Goal: Navigation & Orientation: Find specific page/section

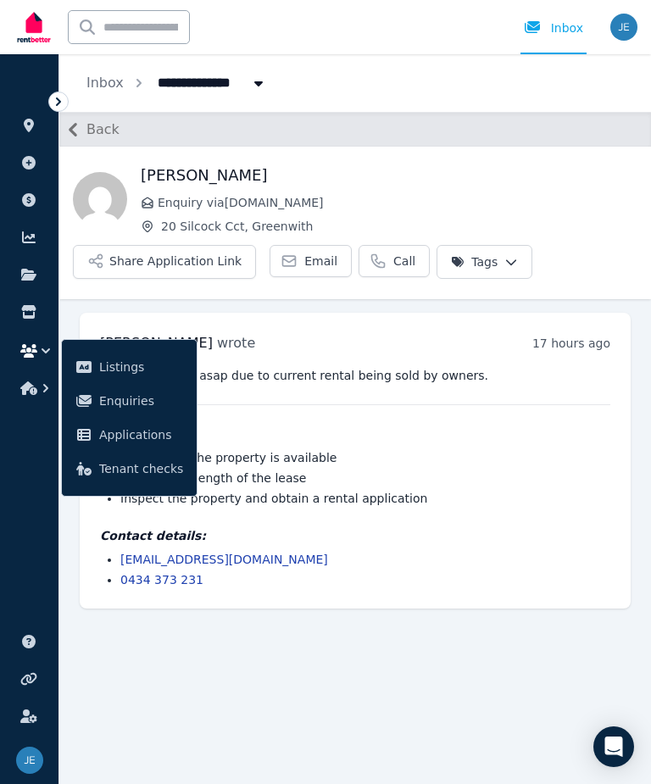
scroll to position [38, 0]
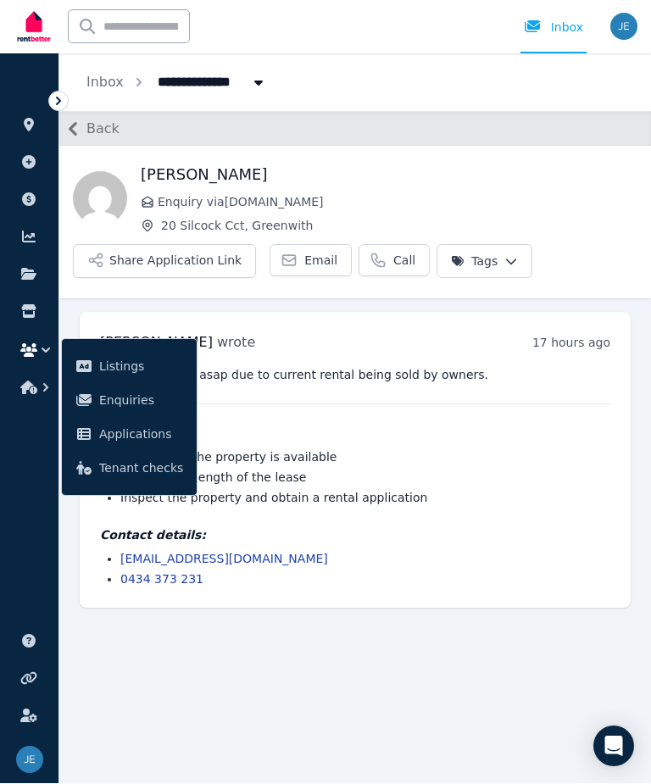
click at [564, 22] on div "Inbox" at bounding box center [553, 27] width 59 height 17
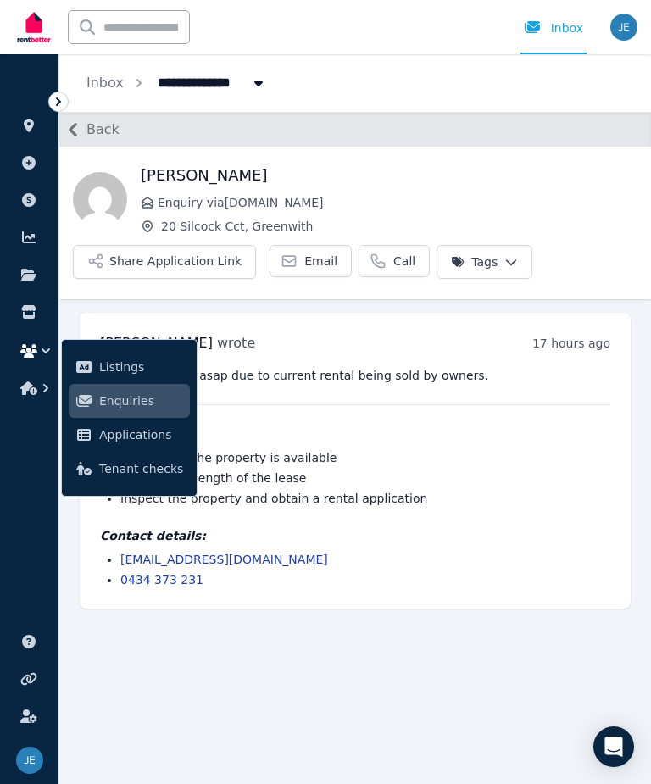
click at [252, 84] on icon "Breadcrumb" at bounding box center [258, 83] width 17 height 14
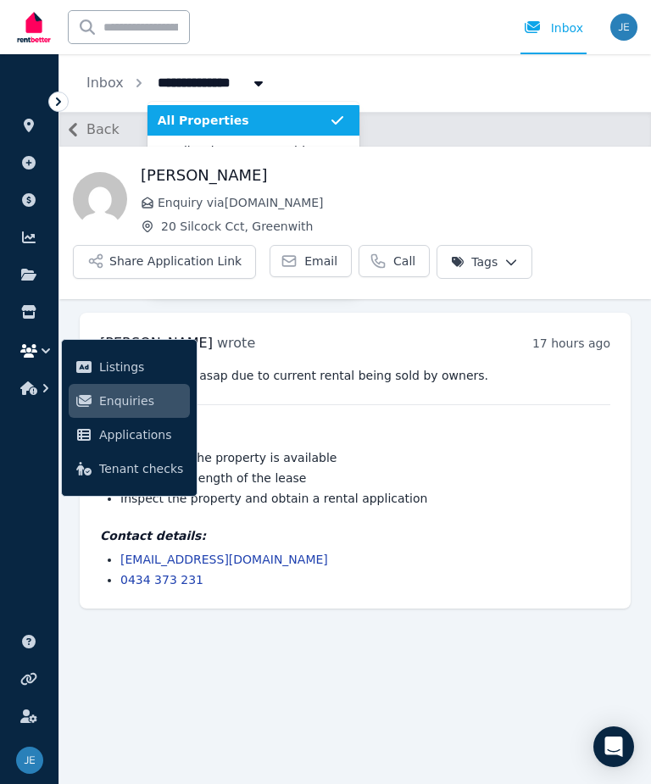
click at [252, 87] on icon "Breadcrumb" at bounding box center [258, 83] width 17 height 14
type input "**********"
click at [340, 121] on icon "Breadcrumb" at bounding box center [337, 120] width 17 height 17
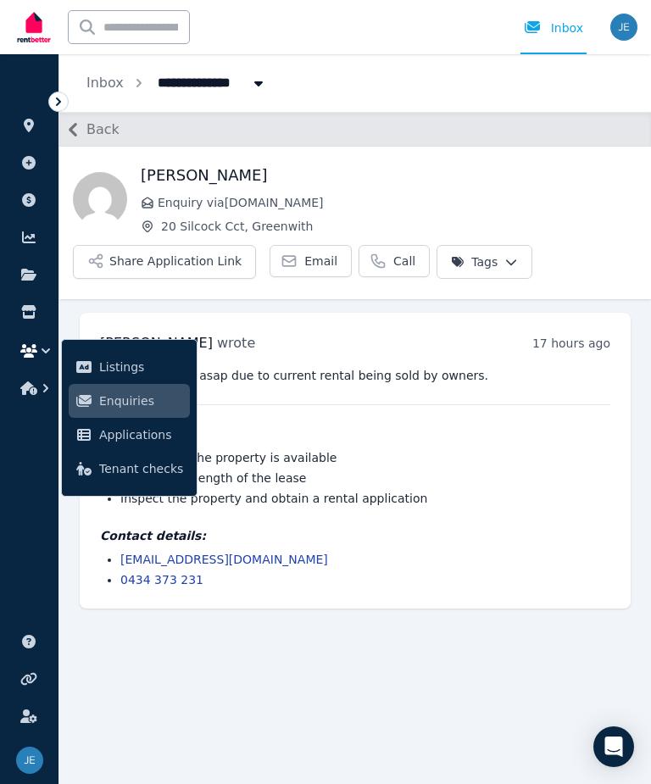
click at [551, 14] on link "Inbox" at bounding box center [553, 27] width 66 height 54
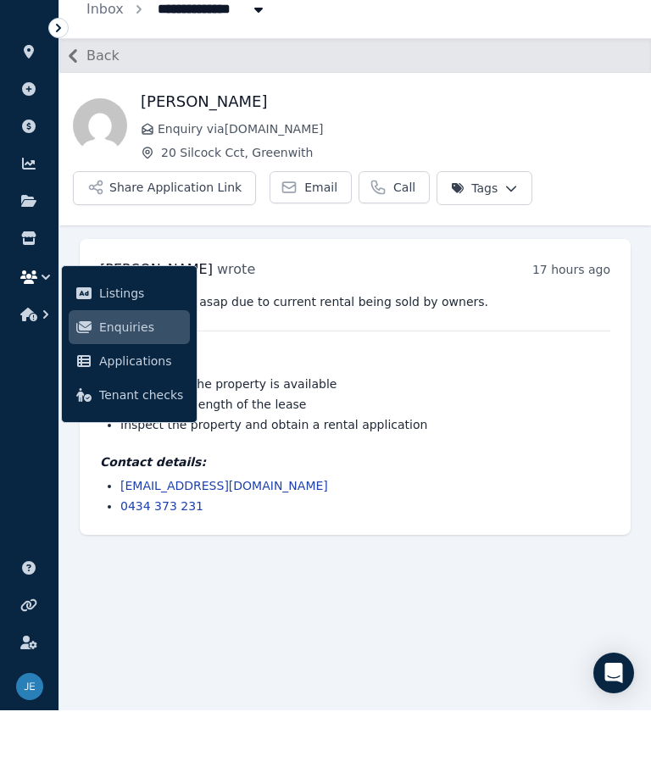
scroll to position [38, 0]
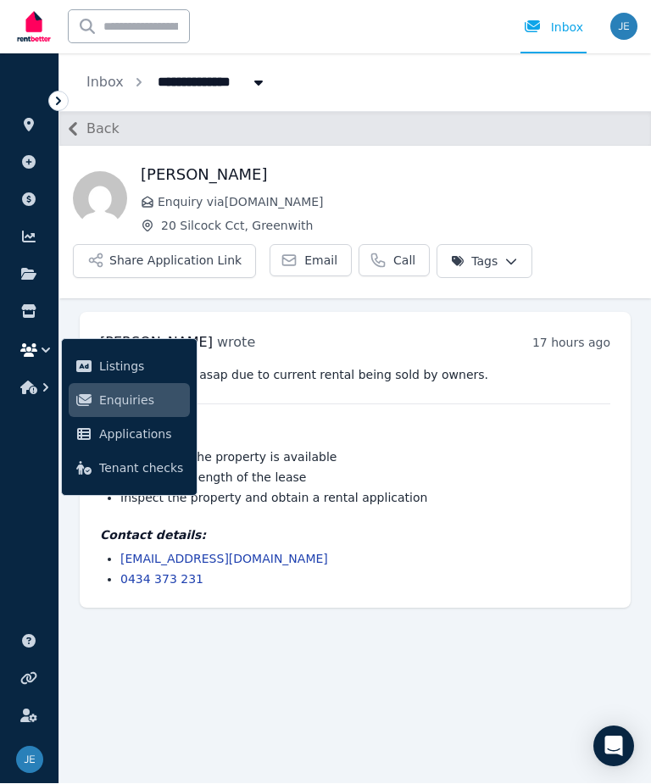
click at [551, 28] on div at bounding box center [537, 27] width 27 height 17
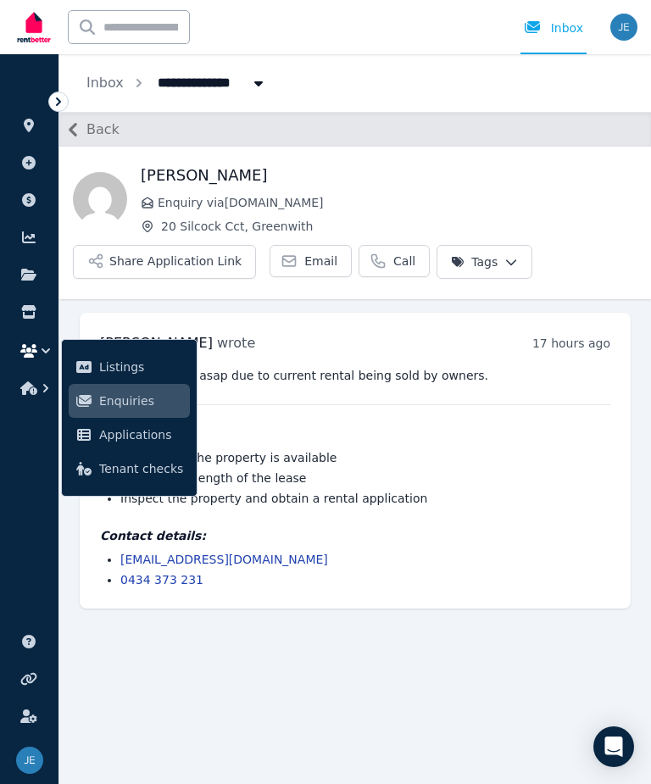
click at [52, 102] on icon at bounding box center [58, 101] width 17 height 17
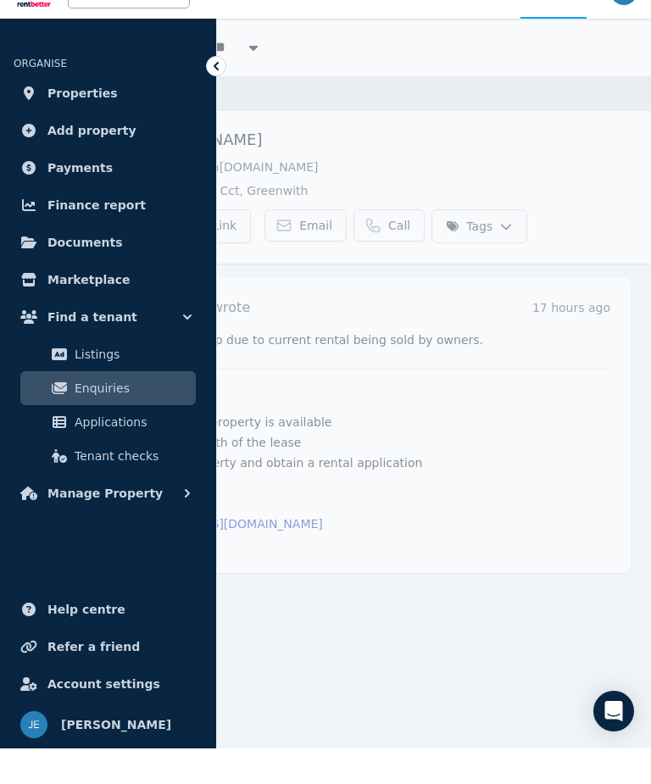
scroll to position [36, 0]
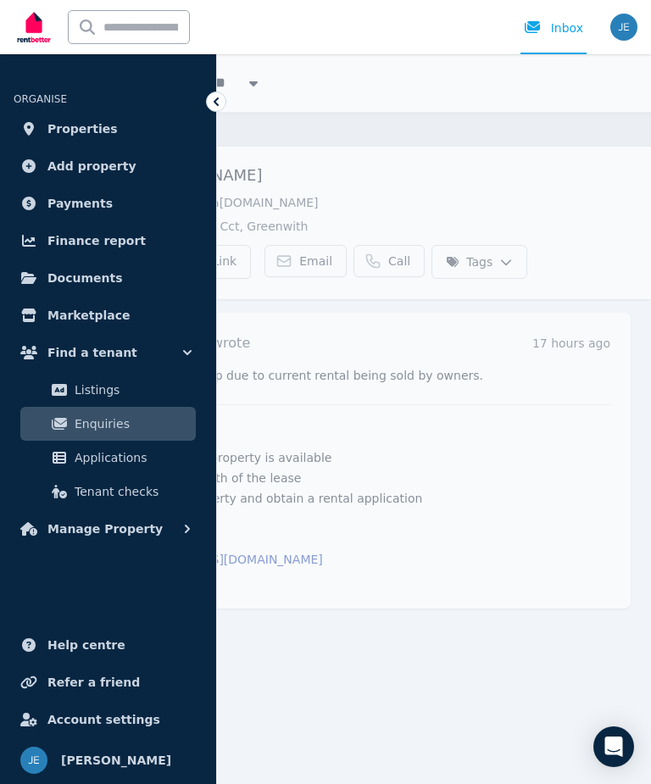
click at [81, 488] on span "Tenant checks" at bounding box center [132, 491] width 114 height 20
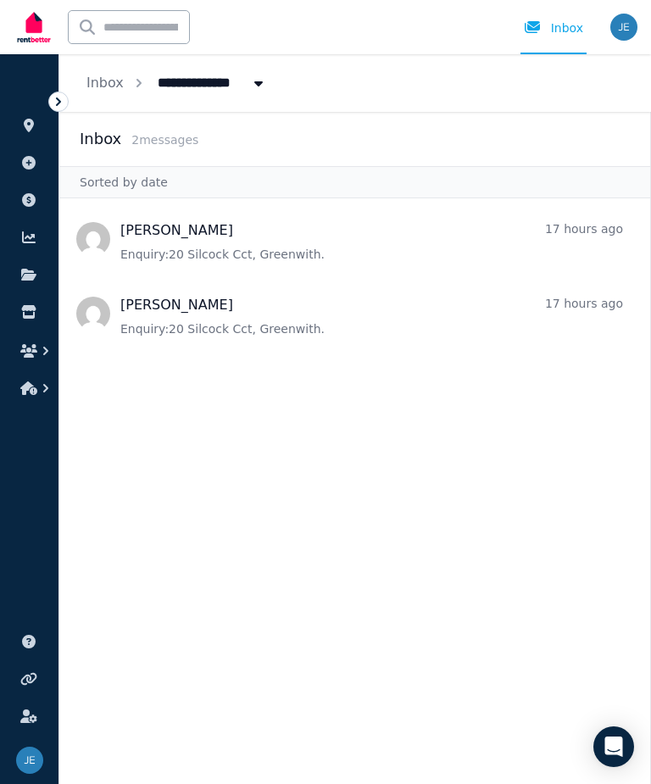
click at [193, 234] on span "Message list" at bounding box center [354, 239] width 591 height 68
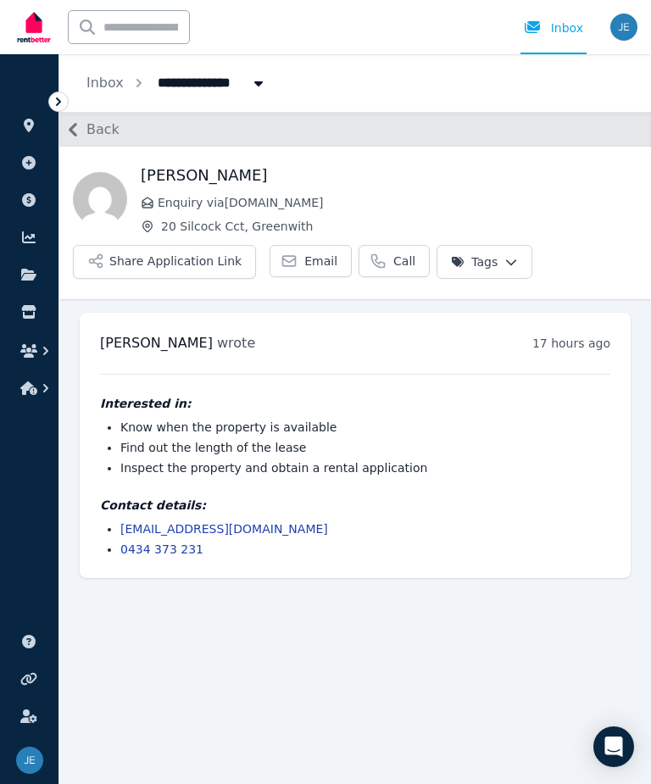
scroll to position [38, 0]
click at [73, 123] on icon "button" at bounding box center [72, 129] width 27 height 27
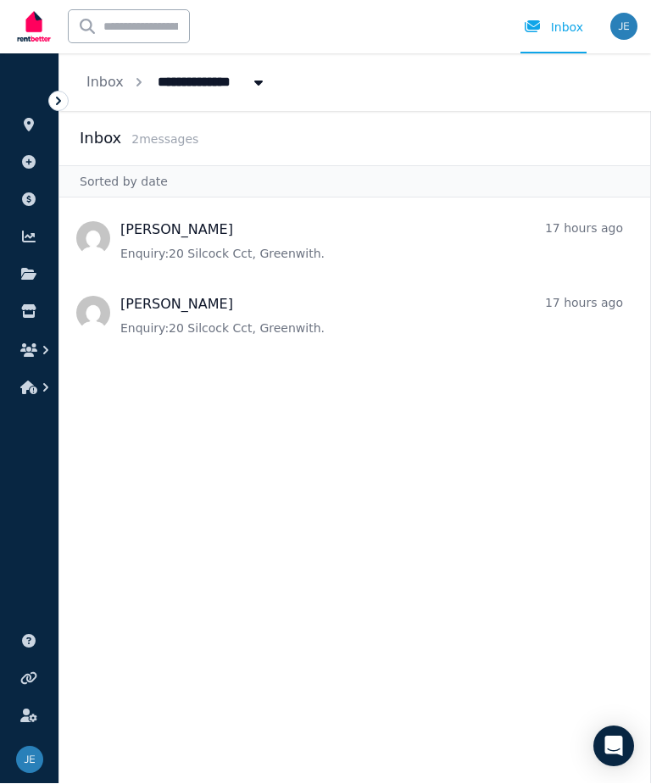
click at [33, 723] on icon at bounding box center [28, 716] width 17 height 14
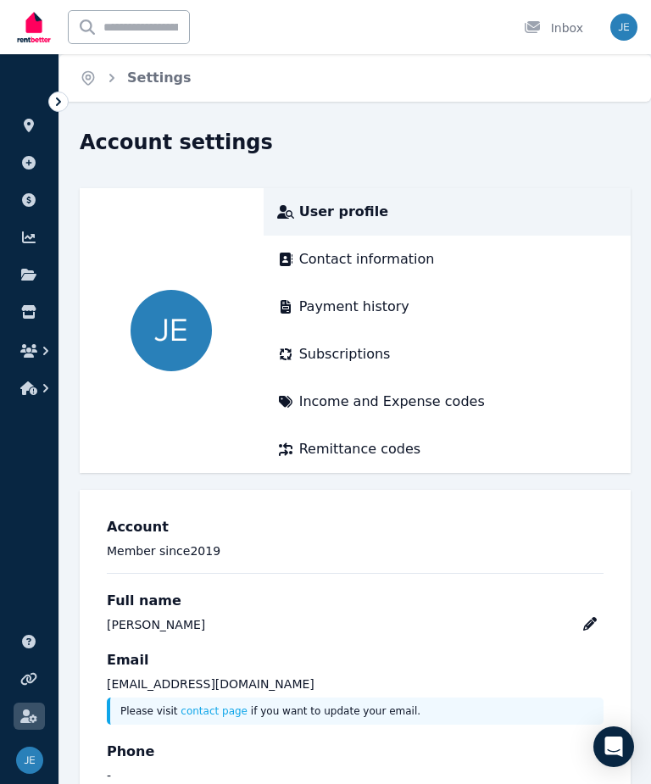
click at [31, 715] on icon at bounding box center [28, 716] width 17 height 14
click at [25, 666] on link at bounding box center [29, 678] width 31 height 27
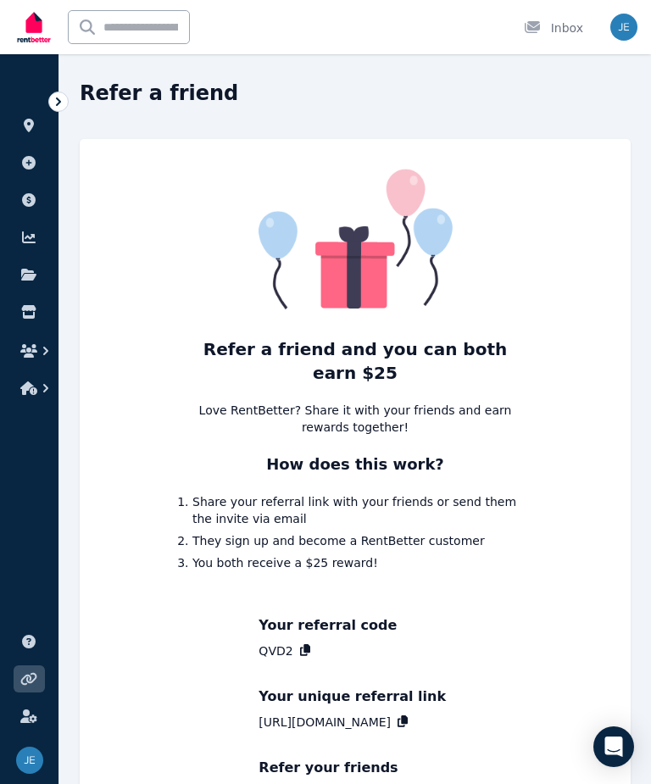
scroll to position [46, 0]
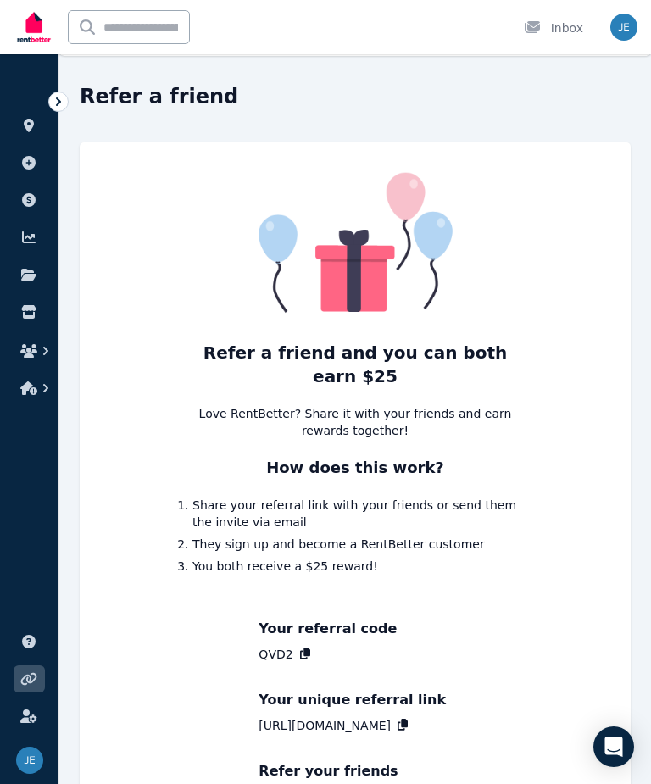
click at [35, 655] on link at bounding box center [29, 641] width 31 height 27
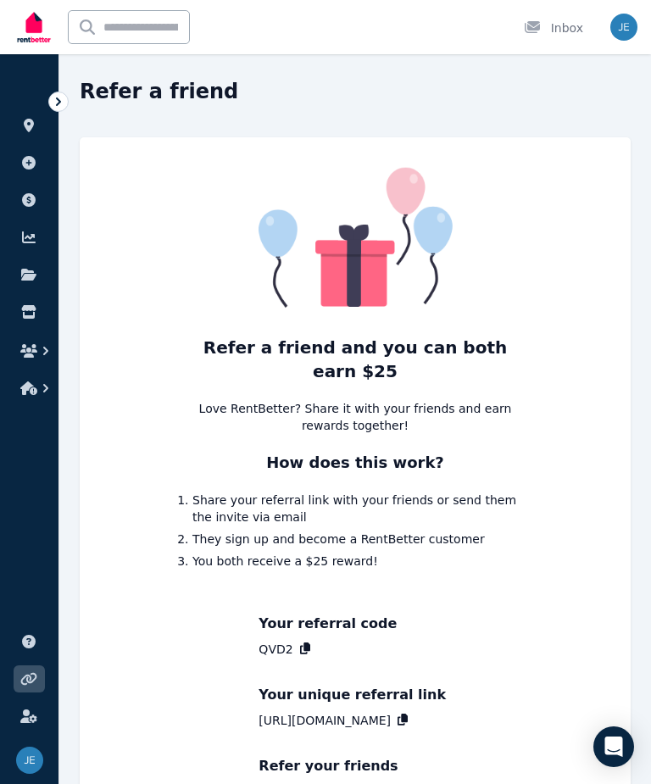
click at [19, 636] on link at bounding box center [29, 641] width 31 height 27
click at [40, 398] on button "button" at bounding box center [29, 388] width 31 height 31
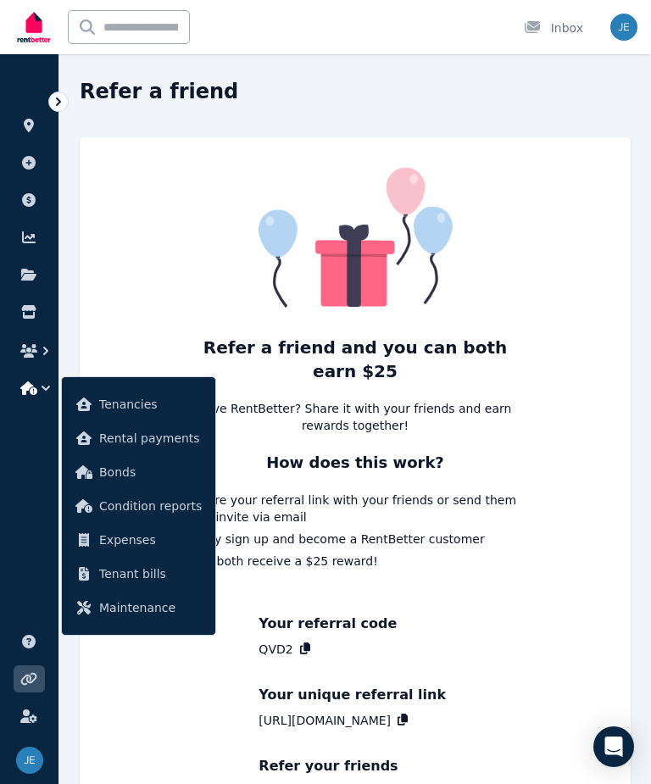
click at [27, 348] on icon "button" at bounding box center [28, 351] width 17 height 14
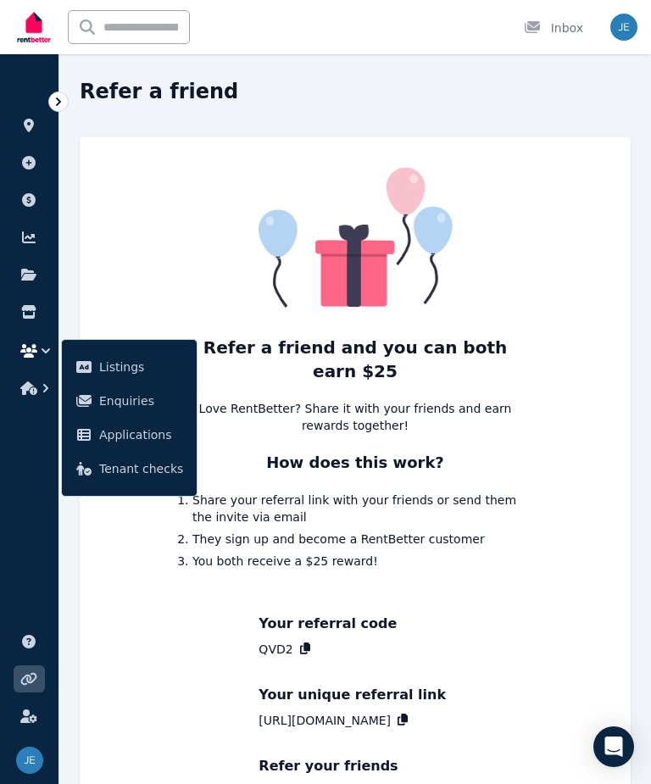
click at [31, 309] on icon at bounding box center [28, 312] width 14 height 14
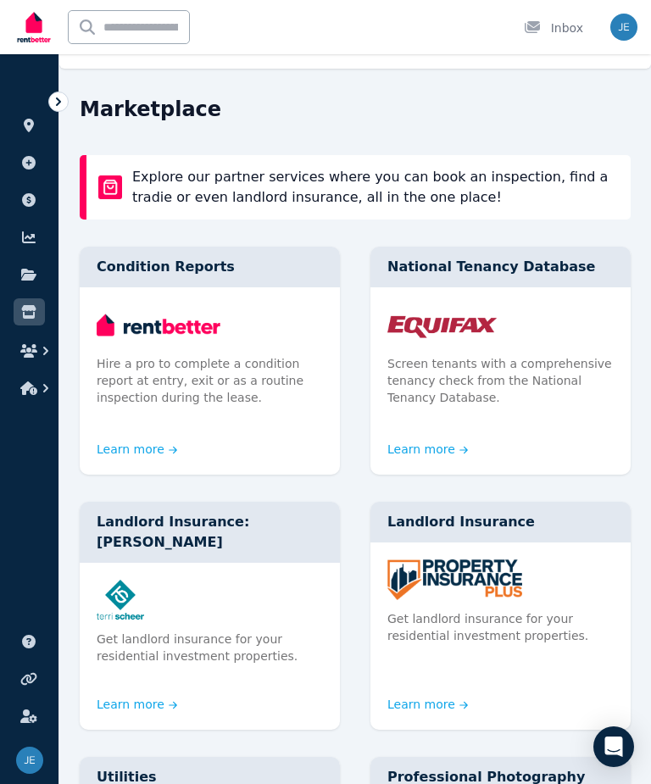
scroll to position [30, 0]
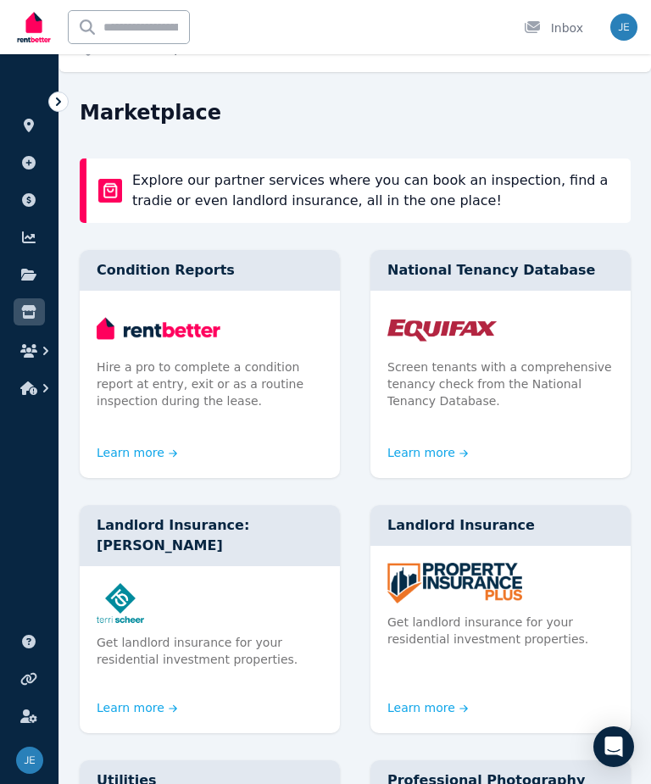
click at [34, 339] on button "button" at bounding box center [29, 351] width 31 height 31
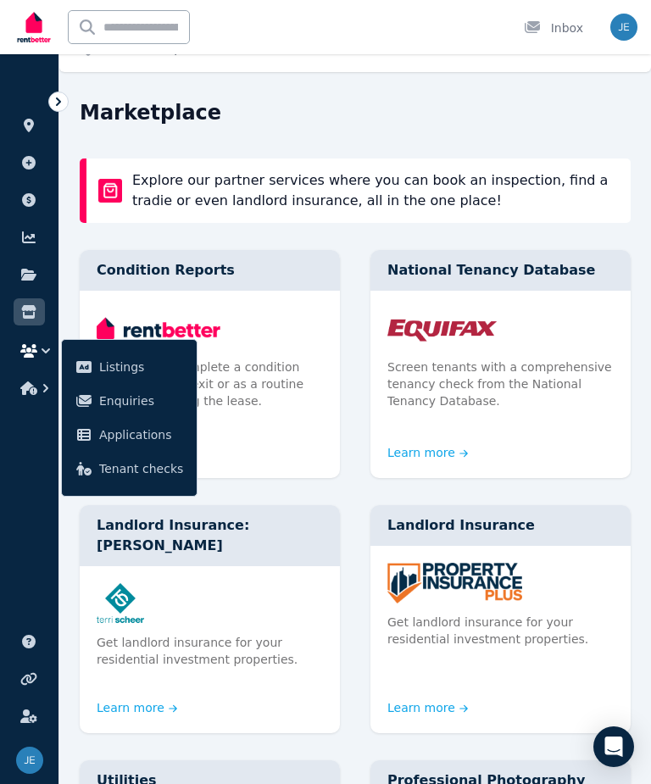
click at [43, 263] on link at bounding box center [29, 274] width 31 height 27
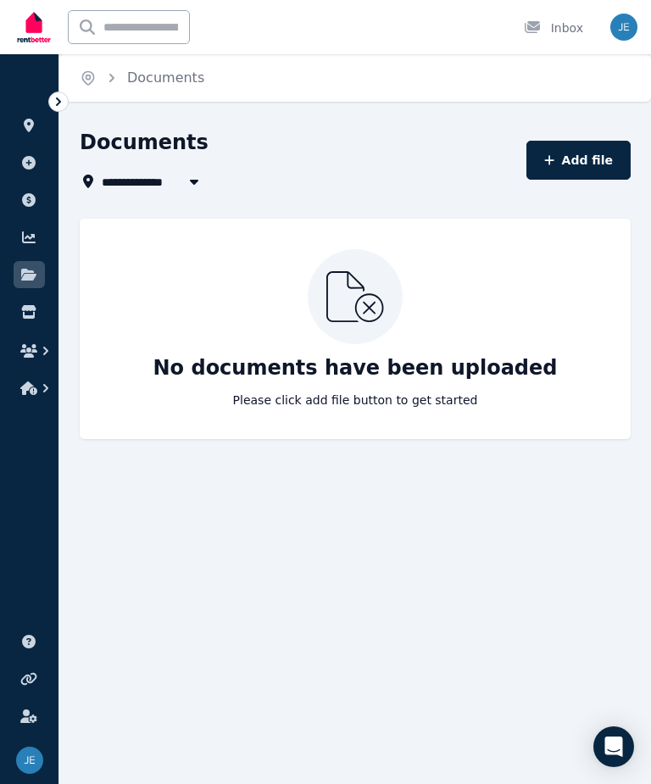
click at [31, 209] on link at bounding box center [29, 199] width 31 height 27
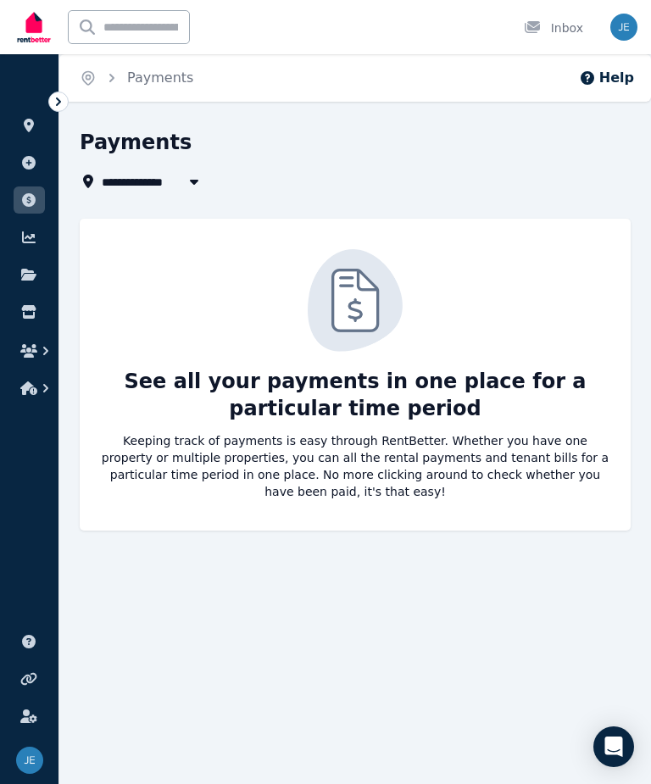
click at [36, 239] on icon at bounding box center [28, 238] width 17 height 14
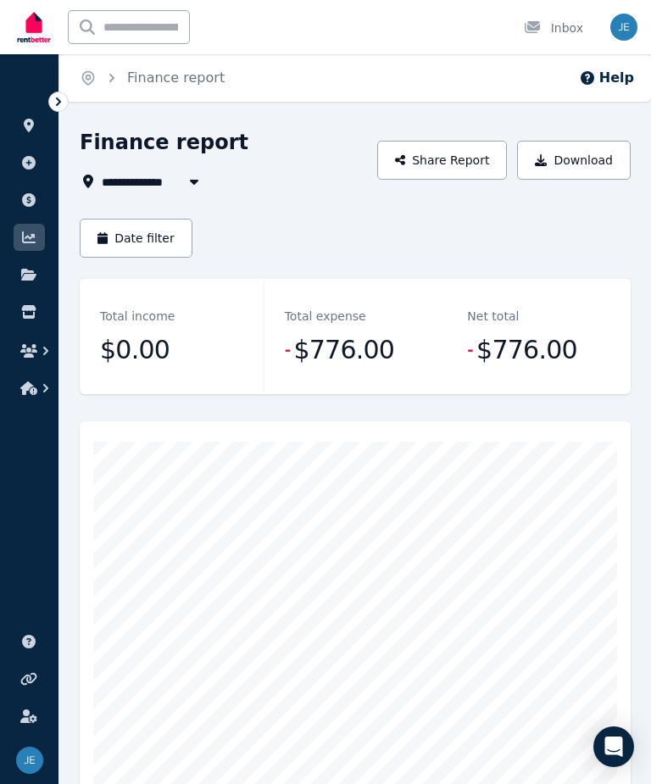
click at [31, 198] on icon at bounding box center [29, 200] width 14 height 14
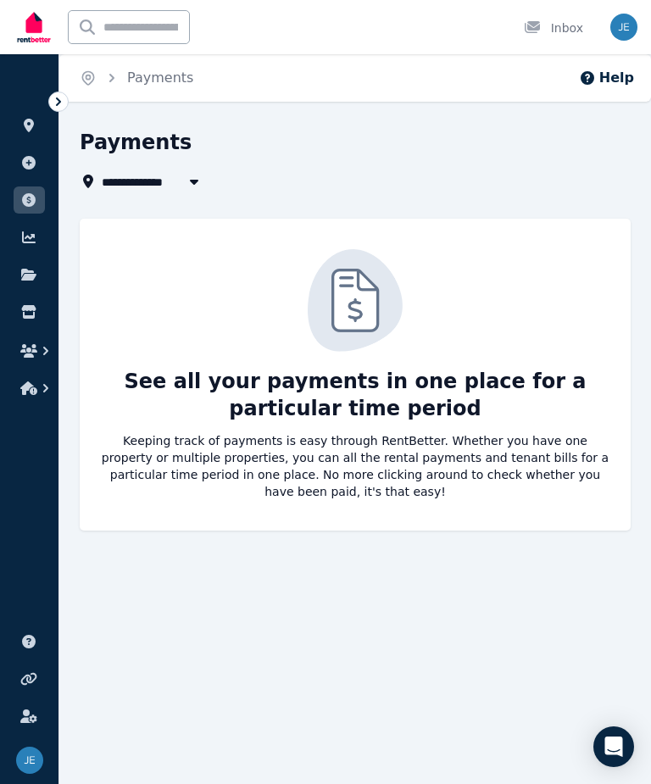
click at [31, 162] on icon at bounding box center [29, 163] width 14 height 14
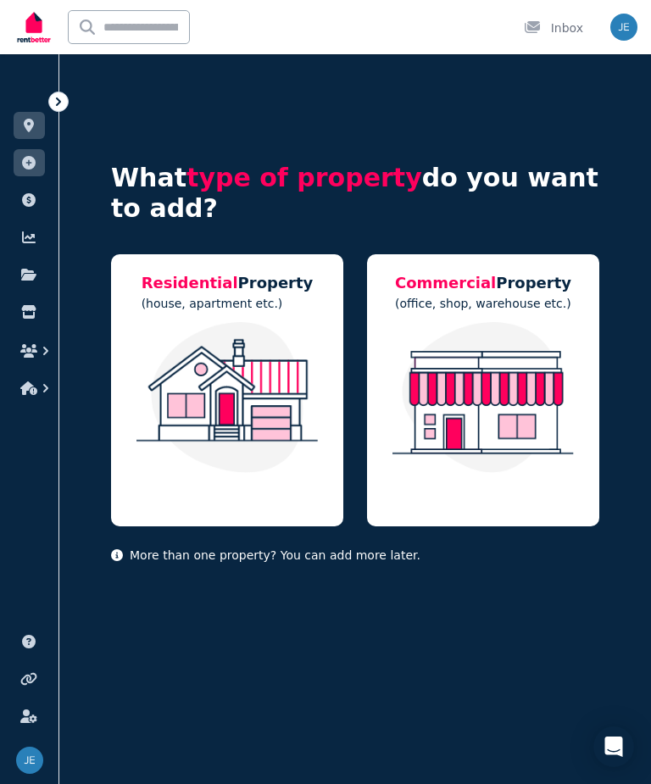
click at [31, 264] on link at bounding box center [29, 274] width 31 height 27
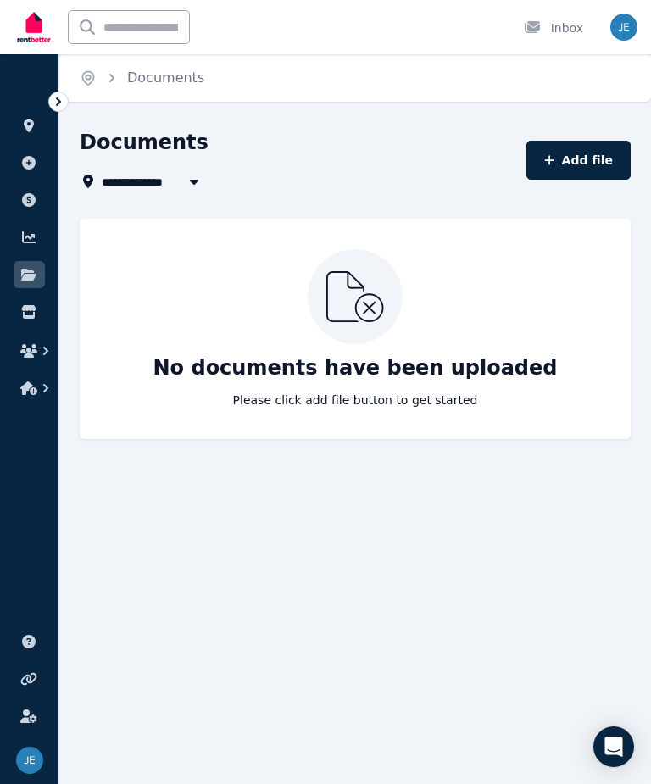
click at [32, 228] on link at bounding box center [29, 237] width 31 height 27
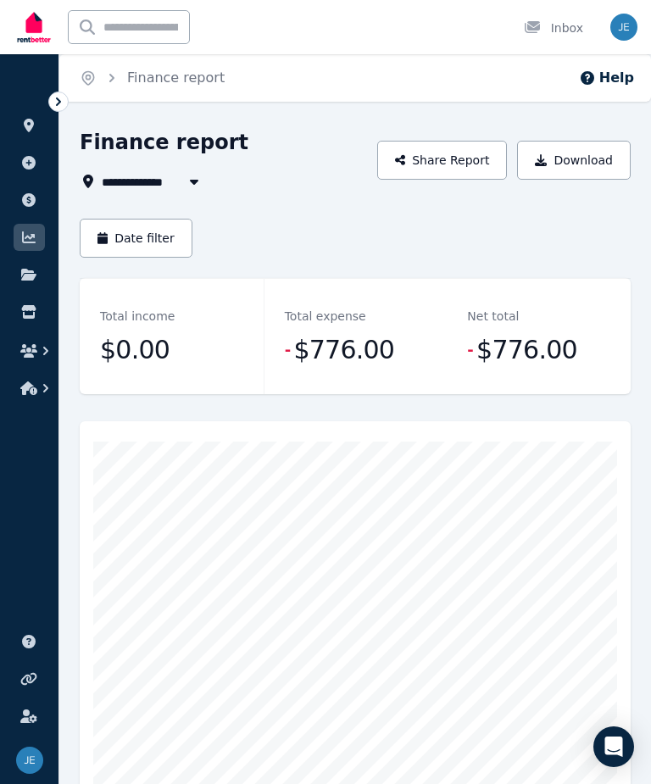
click at [30, 192] on link at bounding box center [29, 199] width 31 height 27
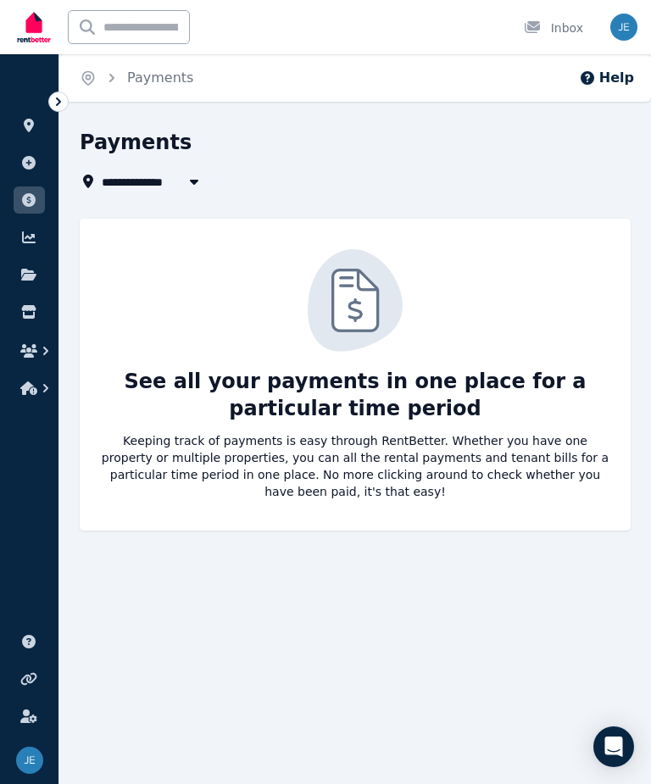
click at [28, 154] on link at bounding box center [29, 162] width 31 height 27
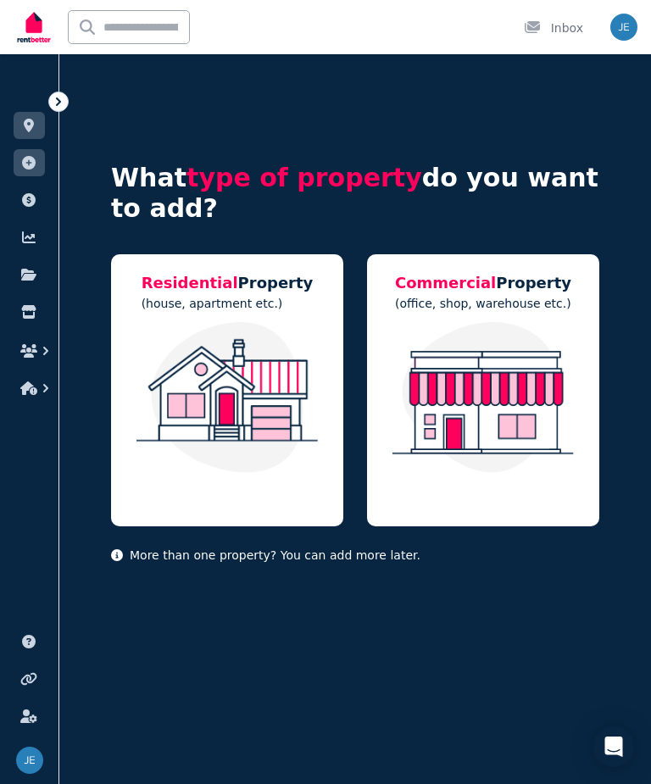
click at [36, 116] on link at bounding box center [29, 125] width 31 height 27
